Goal: Transaction & Acquisition: Purchase product/service

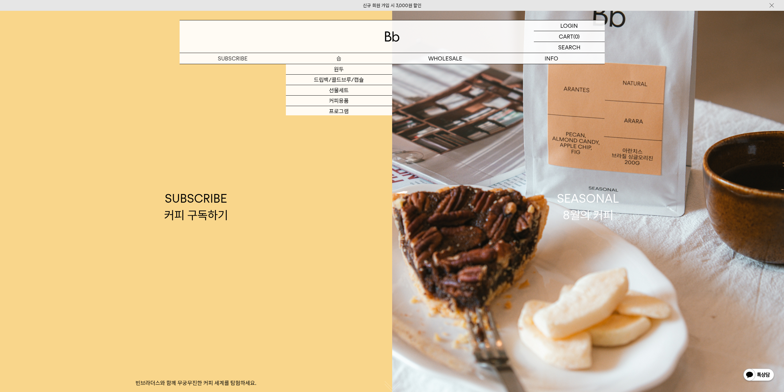
click at [341, 57] on p "숍" at bounding box center [339, 58] width 106 height 11
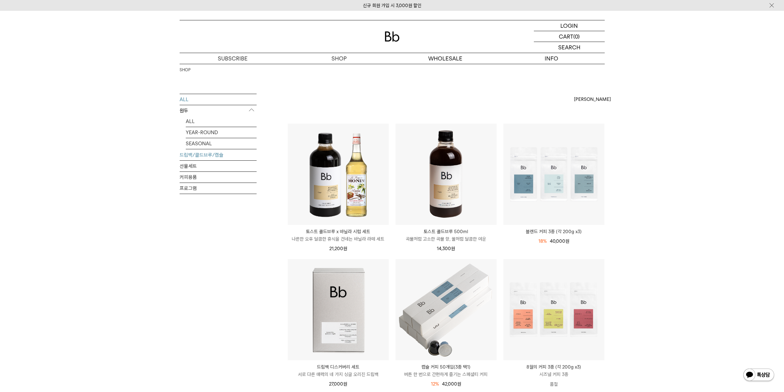
click at [196, 157] on link "드립백/콜드브루/캡슐" at bounding box center [218, 154] width 77 height 11
